Goal: Transaction & Acquisition: Purchase product/service

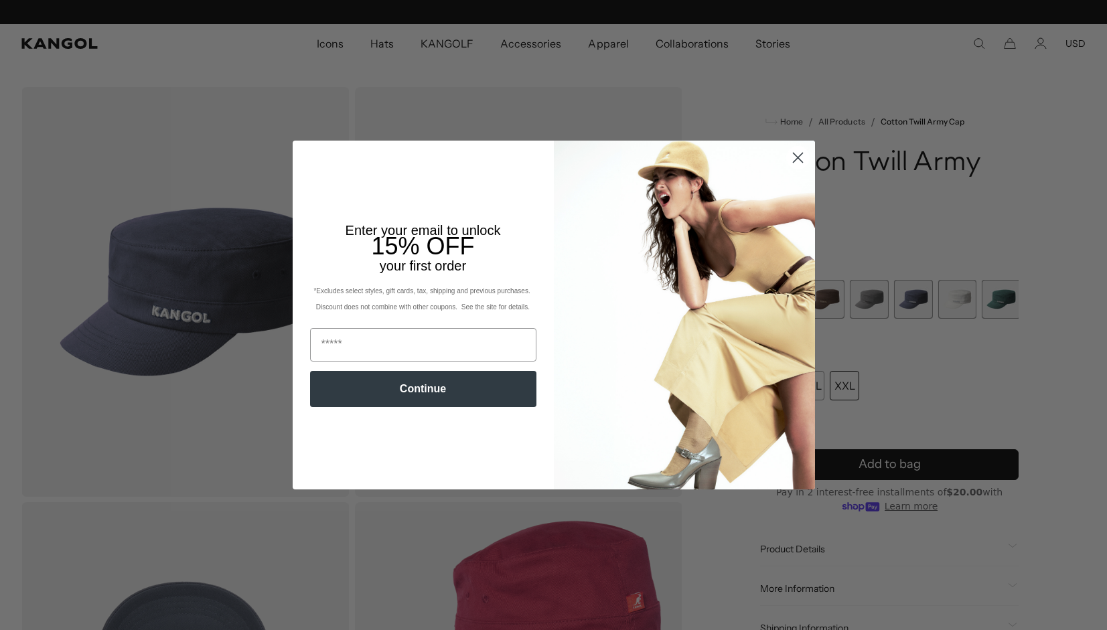
scroll to position [0, 276]
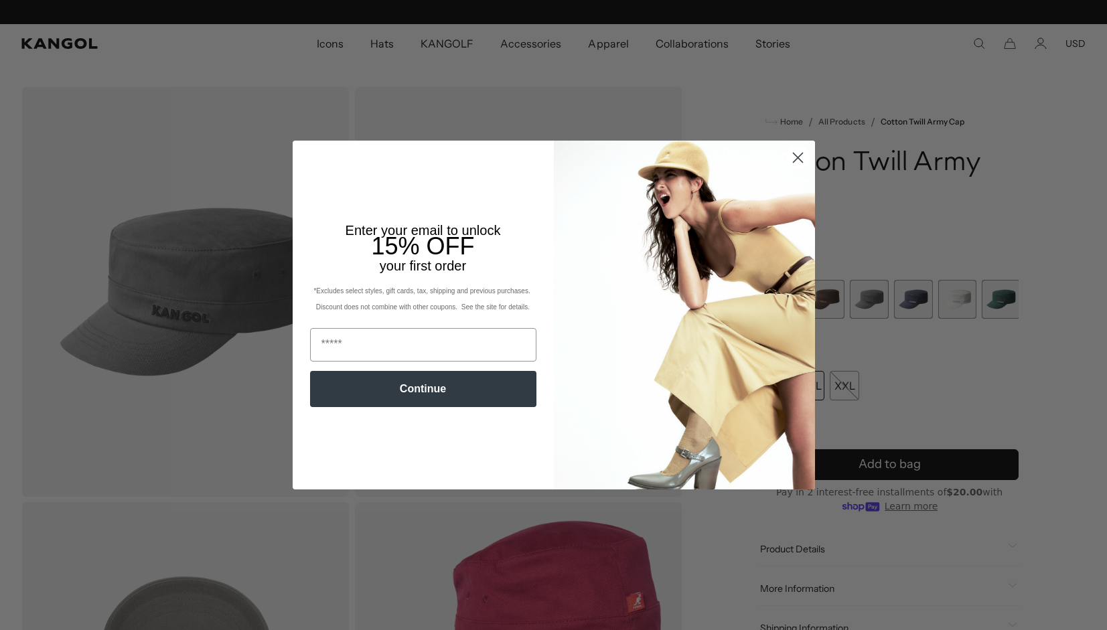
scroll to position [0, 276]
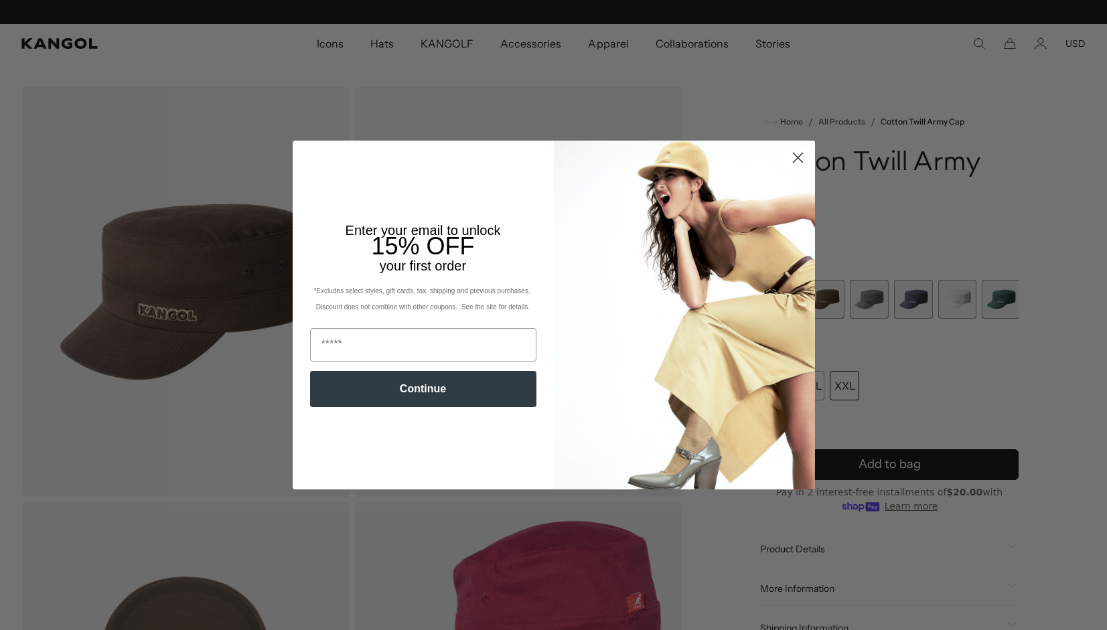
scroll to position [0, 276]
